Goal: Task Accomplishment & Management: Use online tool/utility

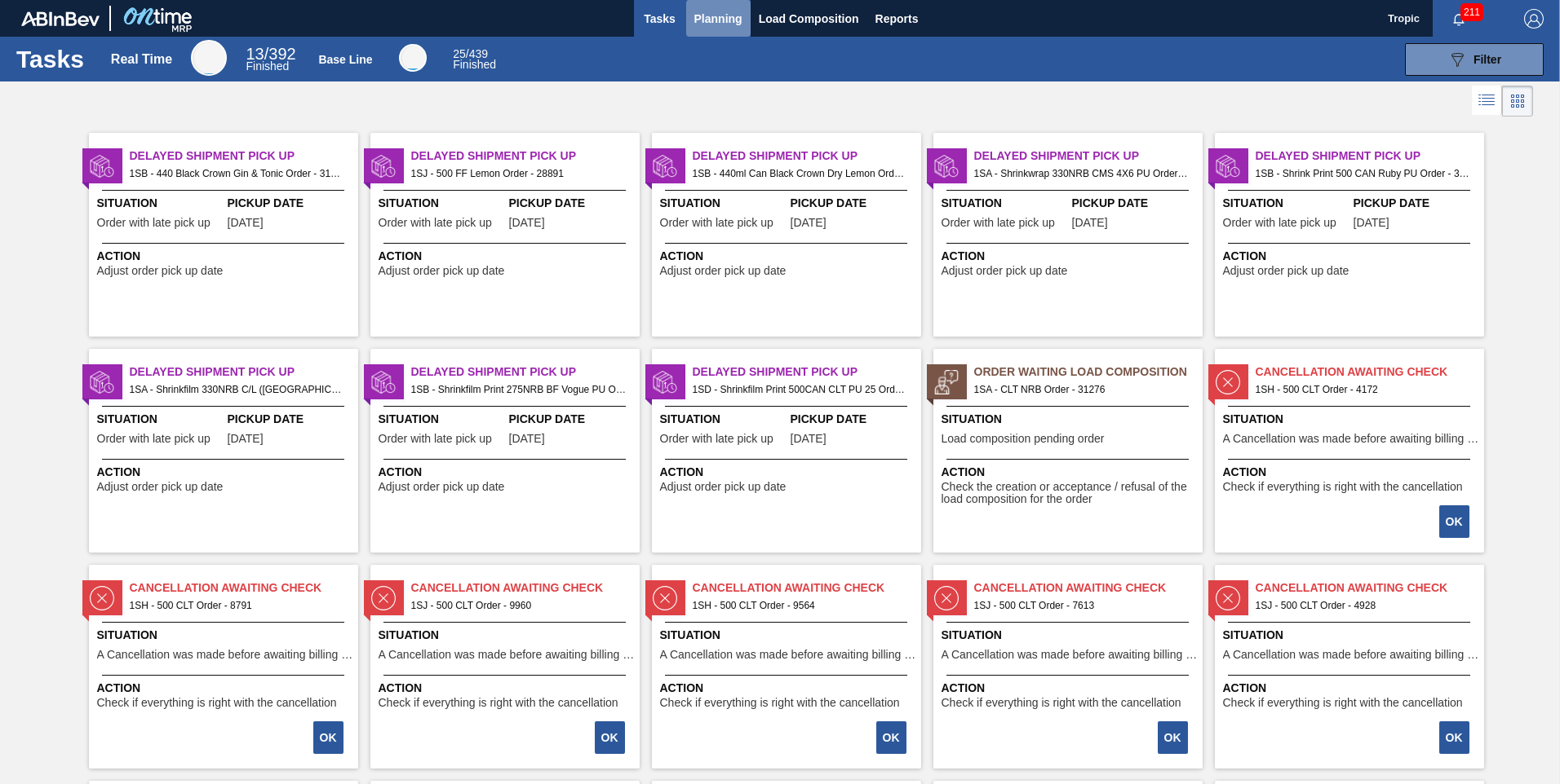
click at [713, 18] on span "Planning" at bounding box center [718, 19] width 48 height 20
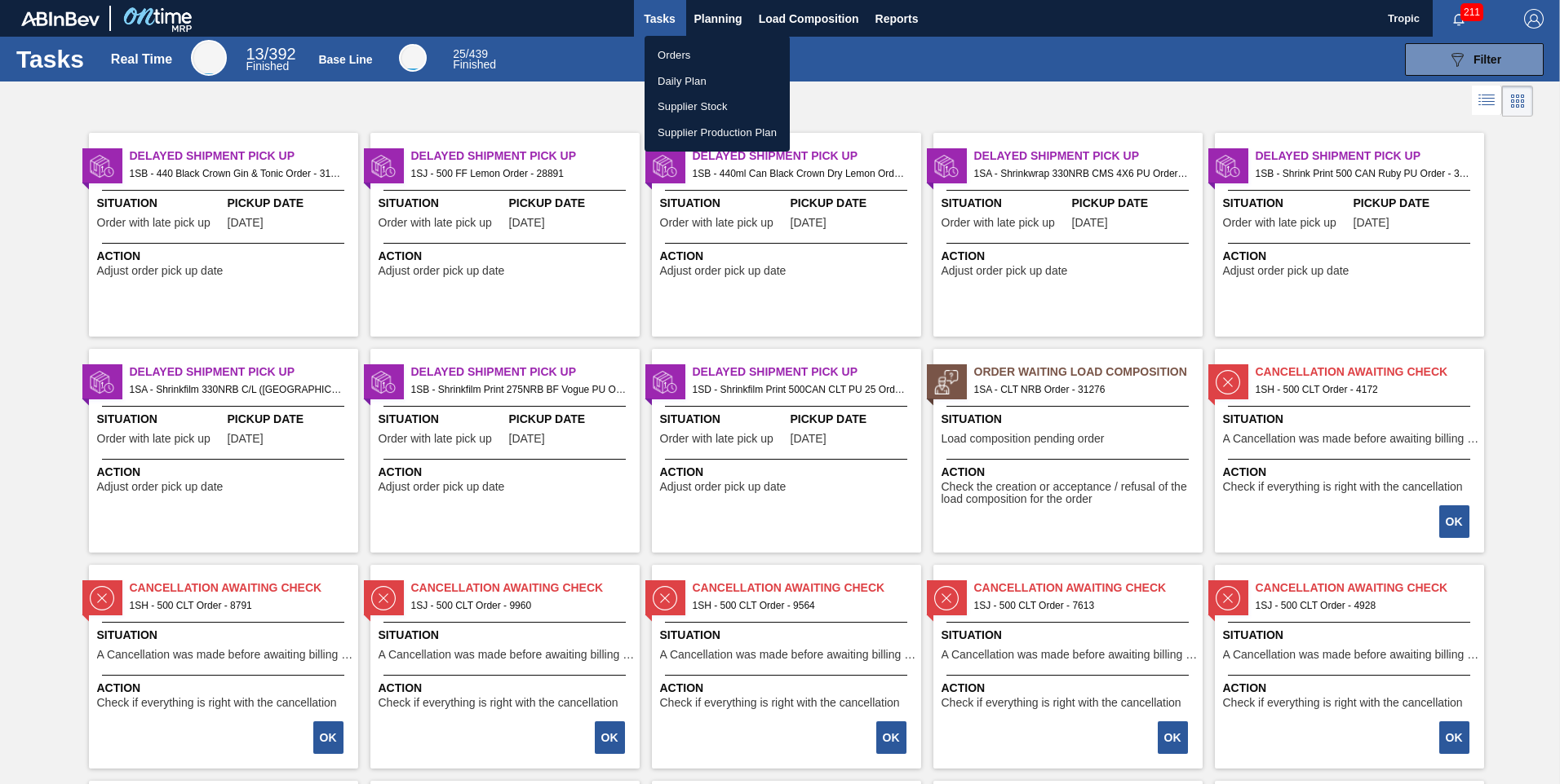
click at [673, 58] on li "Orders" at bounding box center [717, 55] width 146 height 26
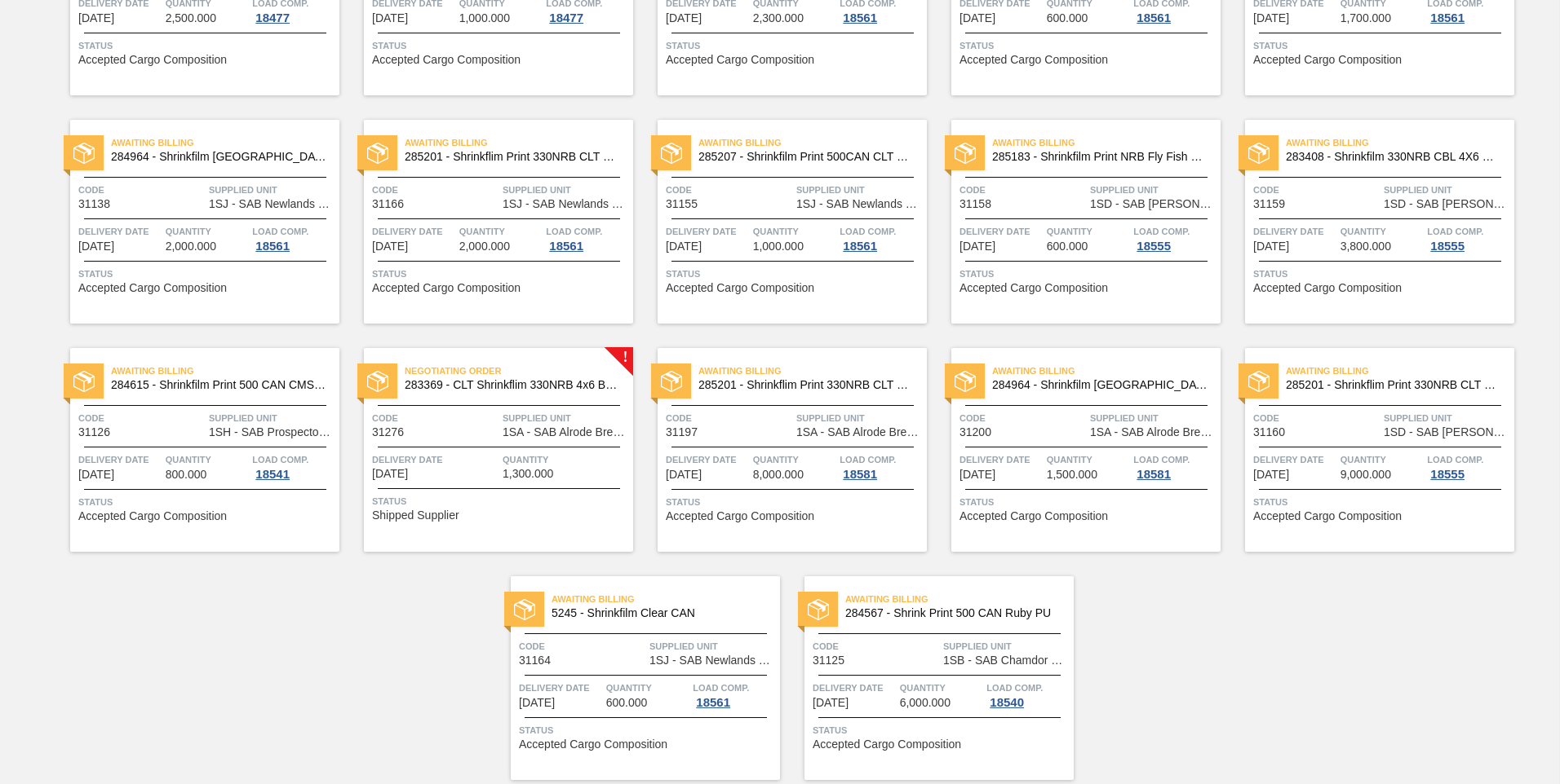
scroll to position [766, 0]
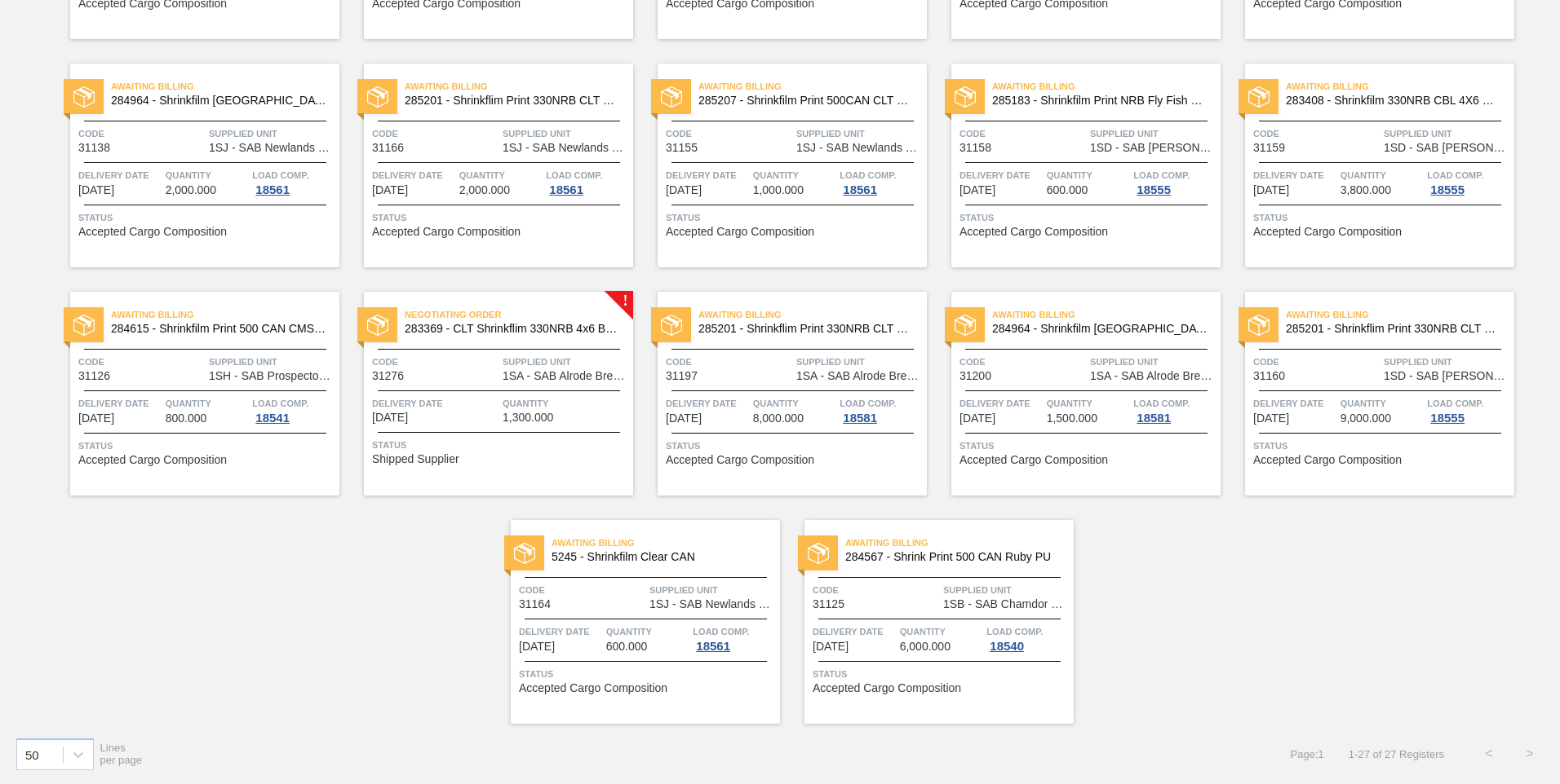
click at [574, 412] on div "Quantity 1,300.000" at bounding box center [565, 410] width 127 height 28
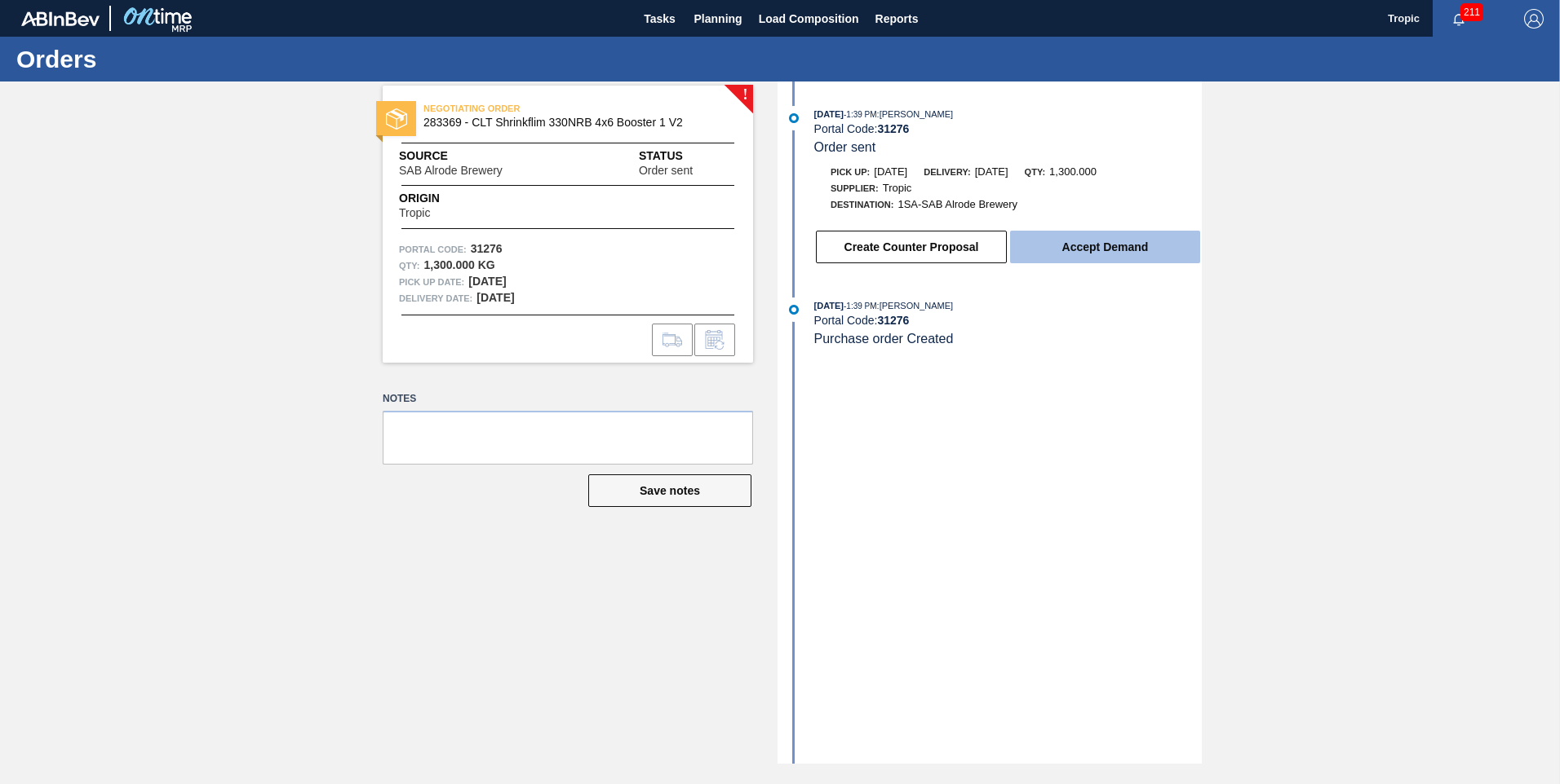
click at [1060, 247] on button "Accept Demand" at bounding box center [1105, 247] width 190 height 33
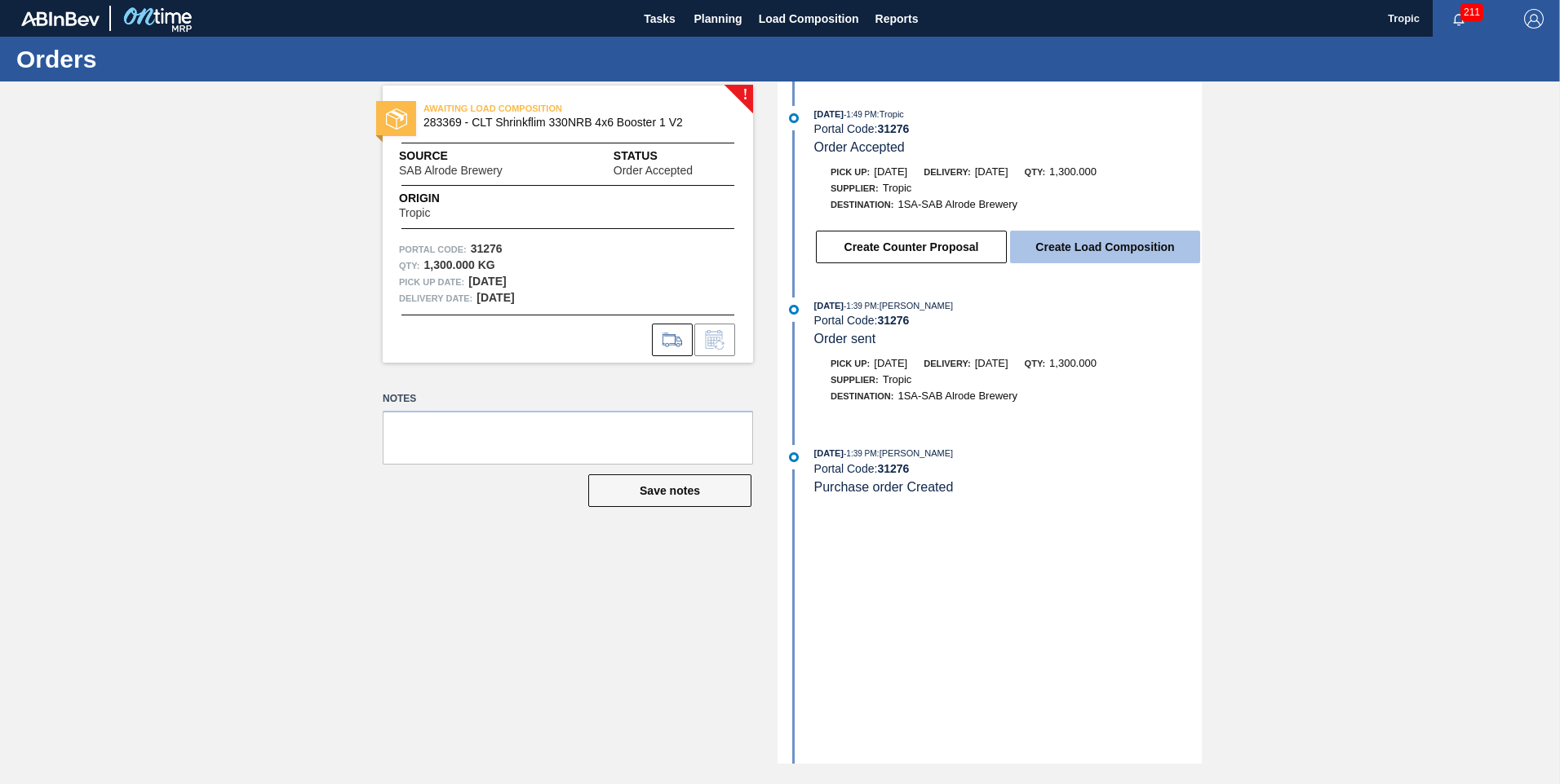
click at [1071, 255] on button "Create Load Composition" at bounding box center [1105, 247] width 190 height 33
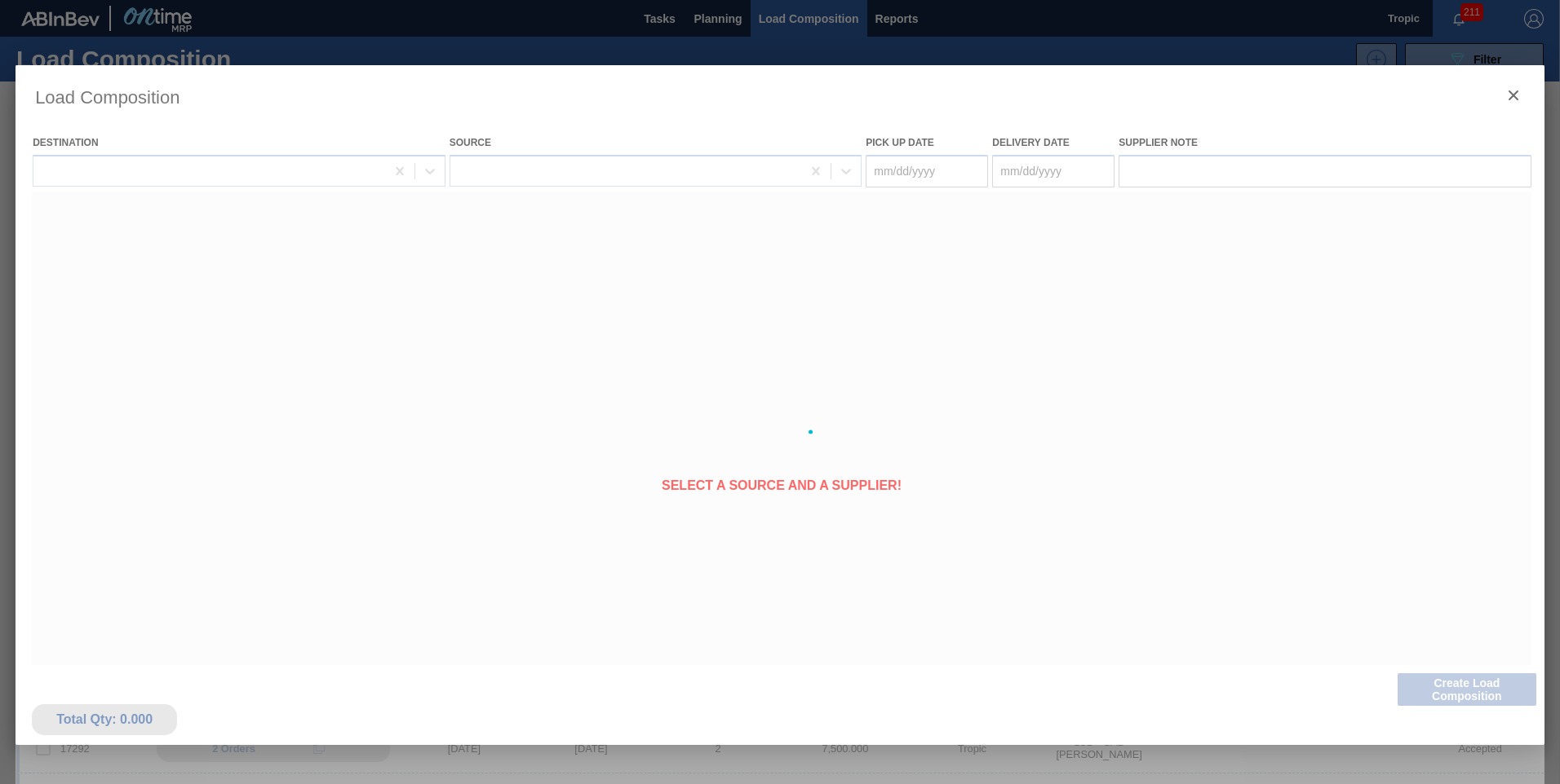
type Date "[DATE]"
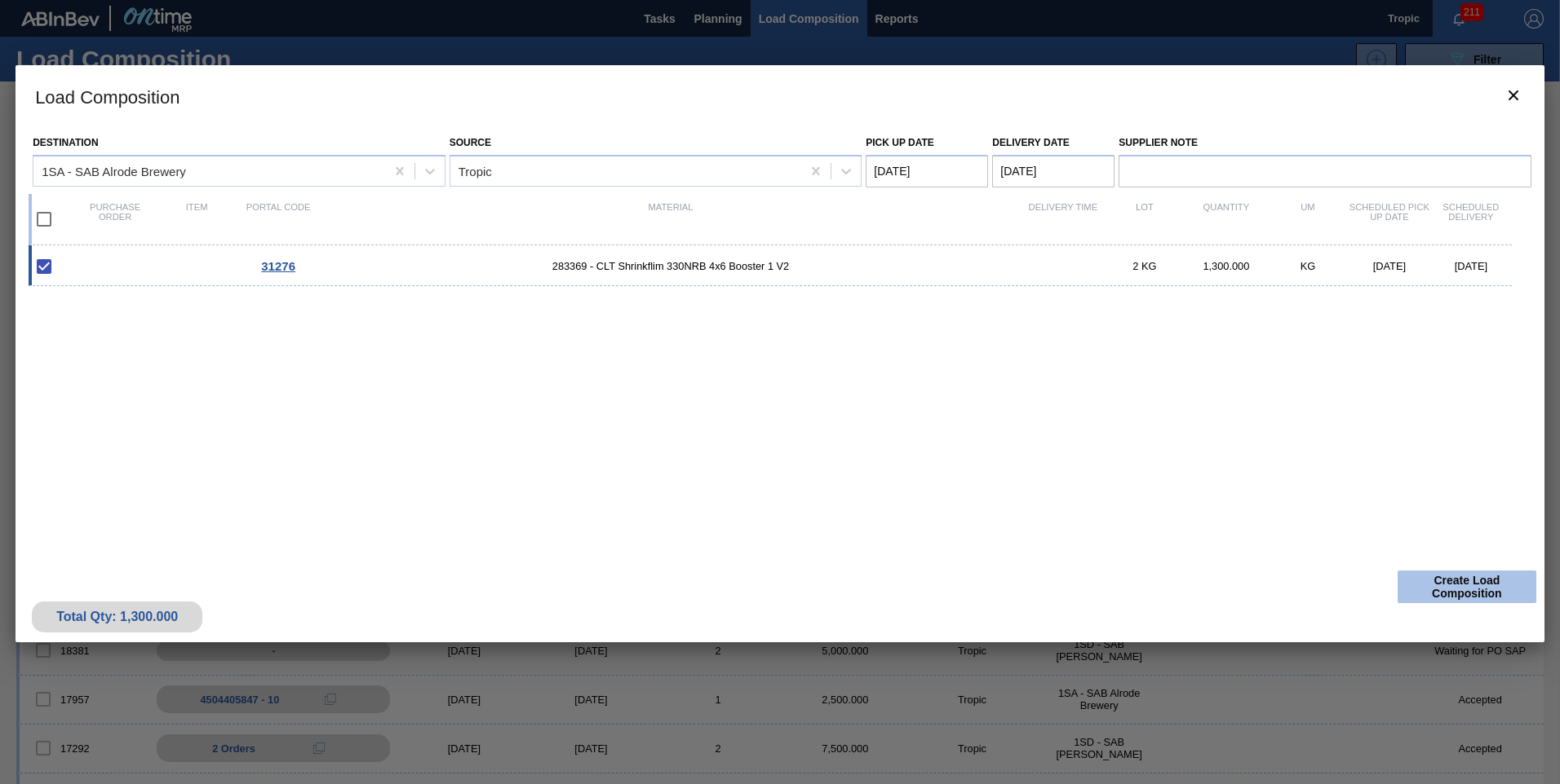
click at [1475, 581] on button "Create Load Composition" at bounding box center [1467, 587] width 138 height 33
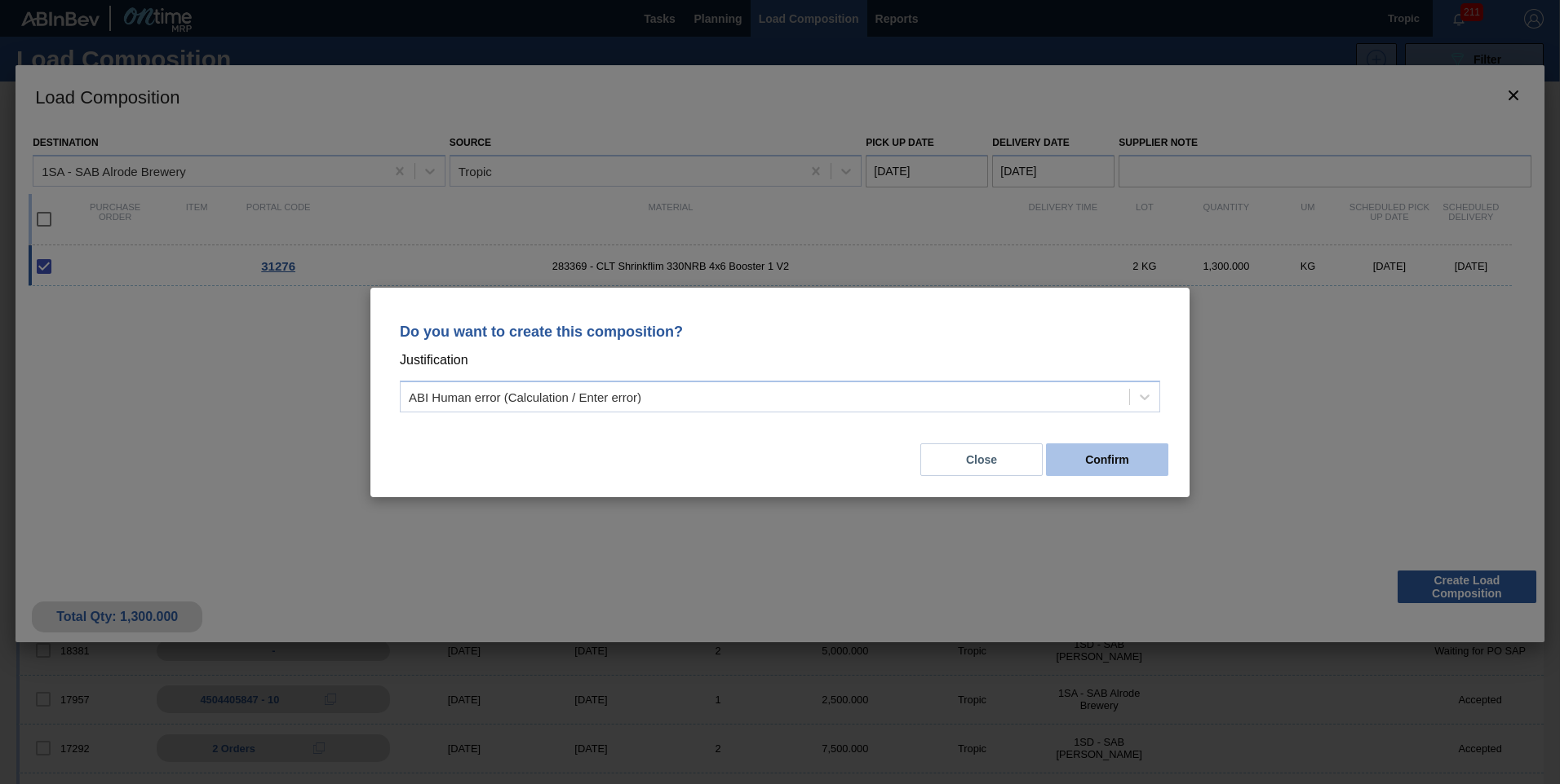
click at [1096, 459] on button "Confirm" at bounding box center [1107, 459] width 122 height 33
